Goal: Complete application form: Complete application form

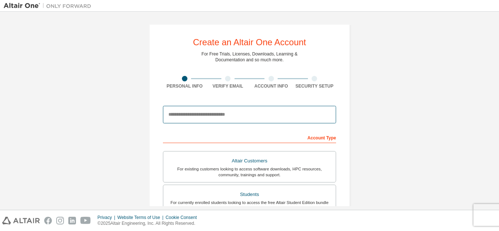
click at [254, 112] on input "email" at bounding box center [249, 115] width 173 height 18
type input "**********"
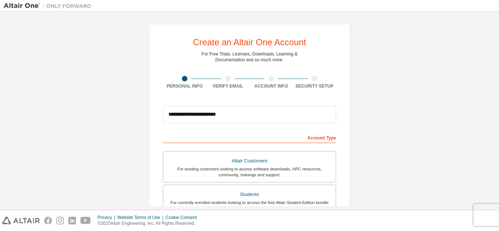
click at [225, 77] on div at bounding box center [227, 78] width 5 height 5
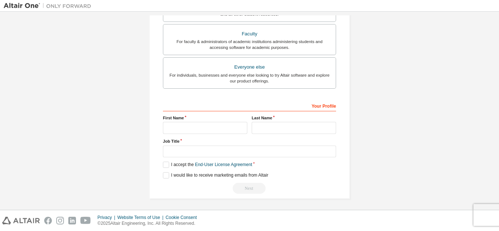
scroll to position [195, 0]
click at [226, 132] on input "text" at bounding box center [205, 127] width 84 height 12
type input "**********"
click at [261, 127] on input "text" at bounding box center [294, 127] width 84 height 12
type input "*********"
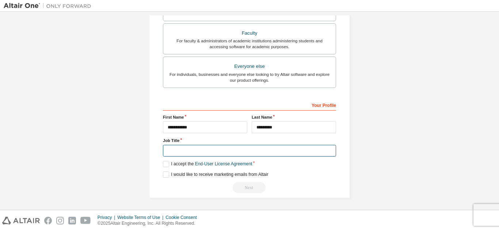
click at [203, 149] on input "text" at bounding box center [249, 151] width 173 height 12
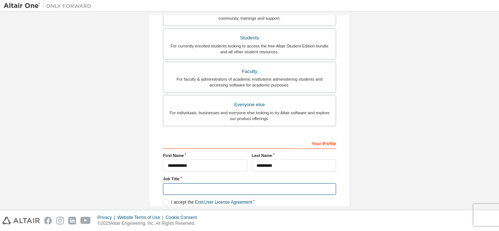
scroll to position [144, 0]
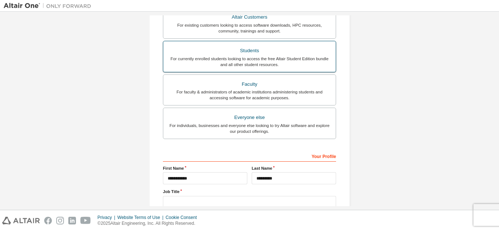
click at [282, 57] on div "For currently enrolled students looking to access the free Altair Student Editi…" at bounding box center [250, 62] width 164 height 12
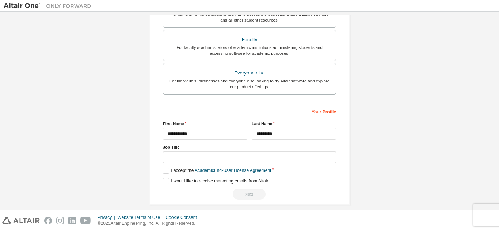
scroll to position [193, 0]
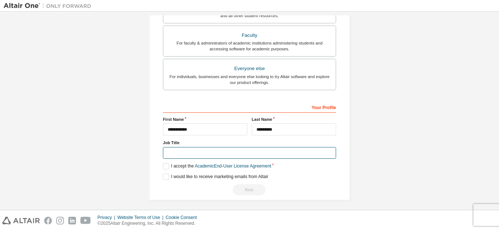
click at [279, 154] on input "text" at bounding box center [249, 153] width 173 height 12
type input "*"
type input "*******"
click at [384, 145] on div "**********" at bounding box center [250, 16] width 492 height 387
click at [167, 168] on label "I accept the Academic End-User License Agreement" at bounding box center [217, 166] width 108 height 6
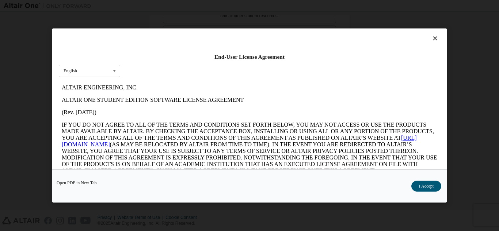
scroll to position [0, 0]
click at [432, 34] on div "End-User License Agreement English English" at bounding box center [249, 98] width 394 height 141
click at [432, 39] on icon at bounding box center [435, 38] width 8 height 7
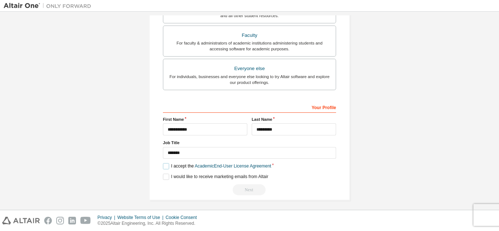
click at [166, 168] on label "I accept the Academic End-User License Agreement" at bounding box center [217, 166] width 108 height 6
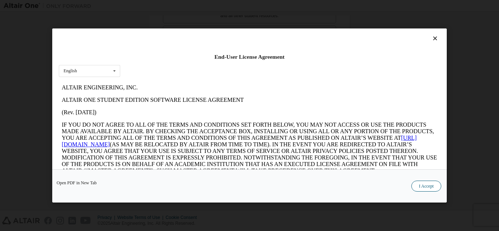
click at [432, 185] on button "I Accept" at bounding box center [426, 186] width 30 height 11
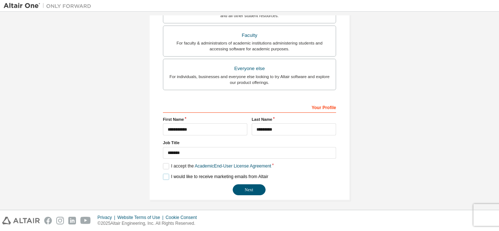
click at [166, 178] on label "I would like to receive marketing emails from Altair" at bounding box center [215, 177] width 105 height 6
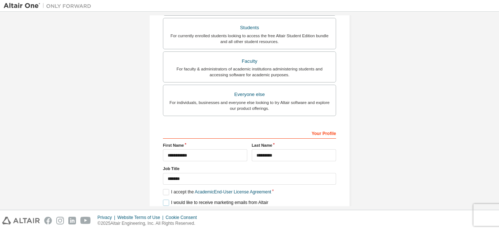
scroll to position [196, 0]
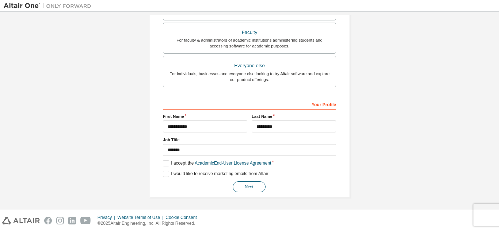
click at [255, 190] on button "Next" at bounding box center [249, 186] width 33 height 11
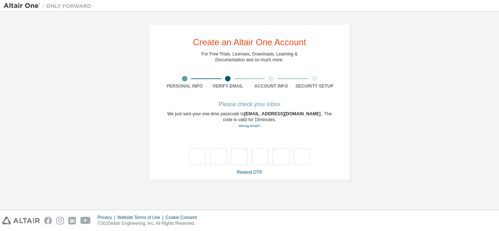
scroll to position [0, 0]
type input "*"
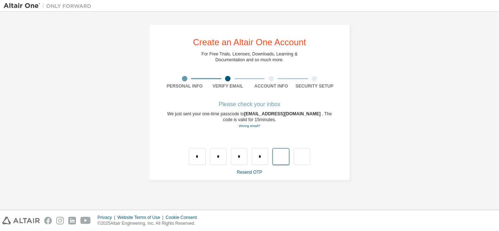
type input "*"
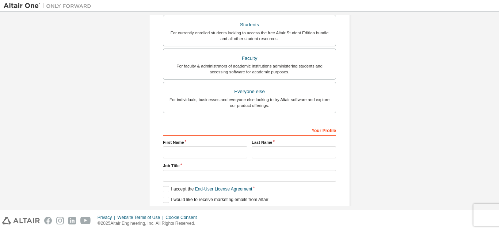
scroll to position [196, 0]
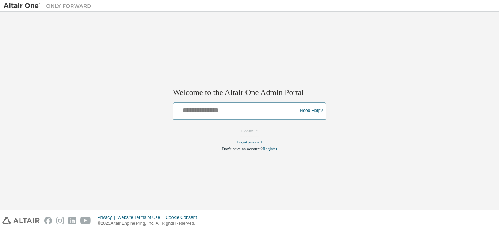
click at [204, 114] on input "text" at bounding box center [236, 109] width 120 height 11
type input "**********"
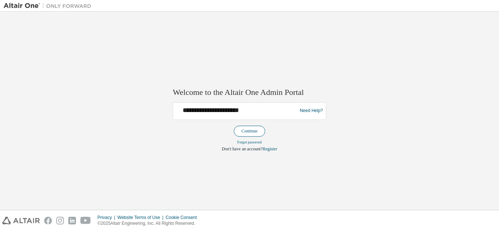
click at [242, 131] on button "Continue" at bounding box center [249, 131] width 31 height 11
